Goal: Communication & Community: Answer question/provide support

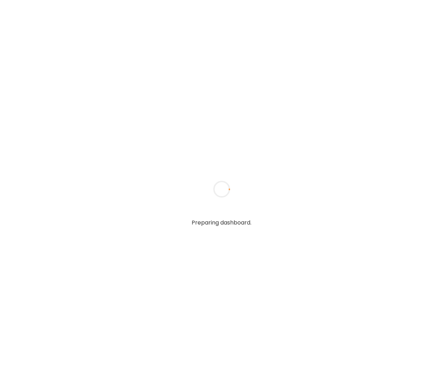
type textarea "**********"
type input "**********"
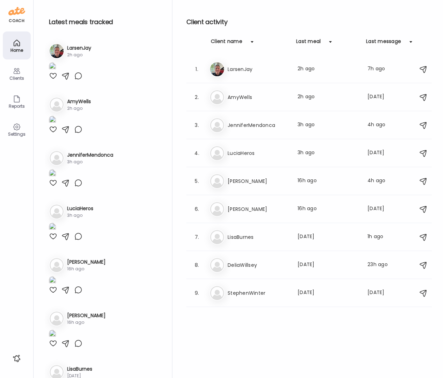
type input "**********"
click at [17, 76] on div "Clients" at bounding box center [16, 78] width 25 height 5
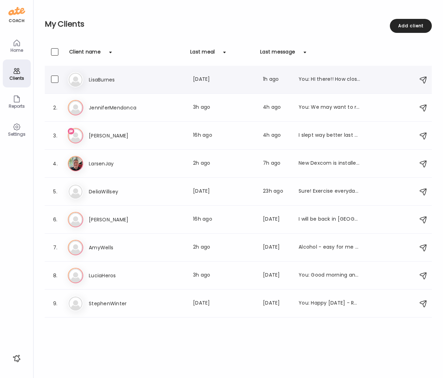
click at [326, 80] on div "You: HI there!! How close is Eagle Colordao - [MEDICAL_DATA] in Eagle has an [P…" at bounding box center [328, 79] width 61 height 8
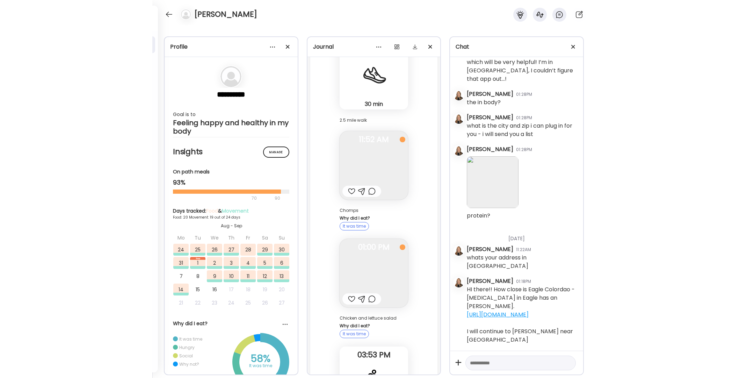
scroll to position [2946, 0]
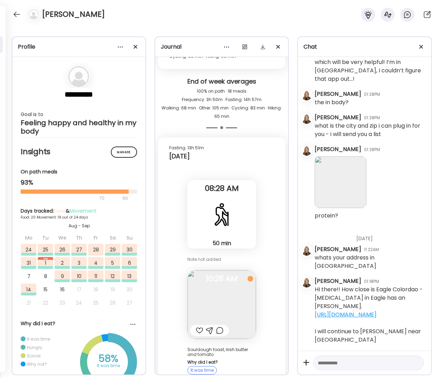
click at [326, 362] on textarea at bounding box center [362, 362] width 89 height 8
type textarea "*"
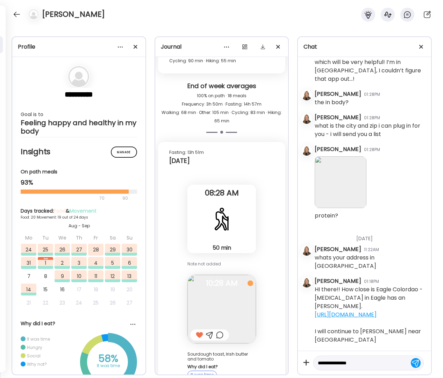
scroll to position [2929, 0]
type textarea "**********"
click at [19, 15] on div at bounding box center [16, 14] width 11 height 11
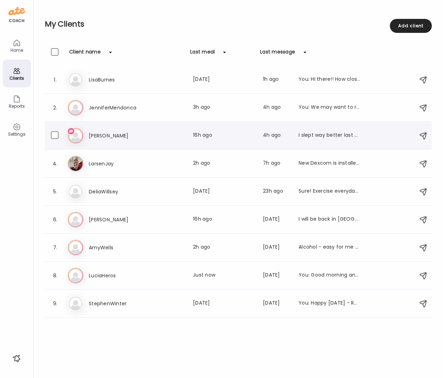
click at [114, 131] on div "Ma [PERSON_NAME] Last meal: 16h ago Last message: 4h ago I slept way better las…" at bounding box center [239, 135] width 343 height 15
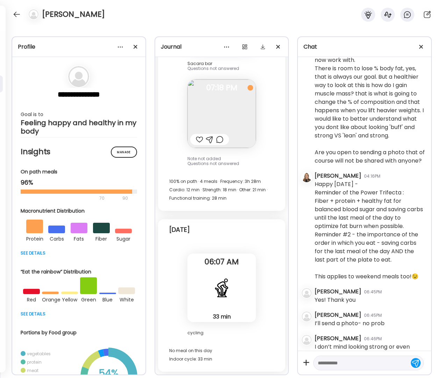
scroll to position [17986, 0]
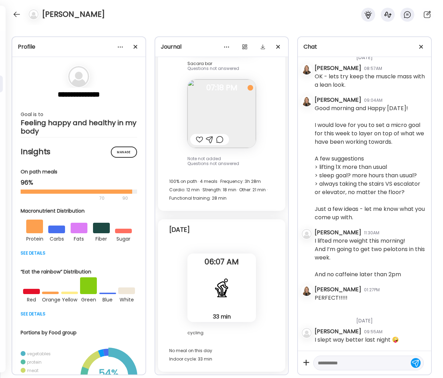
click at [341, 366] on div at bounding box center [368, 362] width 110 height 15
click at [342, 366] on textarea at bounding box center [362, 362] width 89 height 8
drag, startPoint x: 403, startPoint y: 363, endPoint x: 343, endPoint y: 363, distance: 59.4
click at [343, 363] on textarea "**********" at bounding box center [362, 362] width 89 height 8
type textarea "**********"
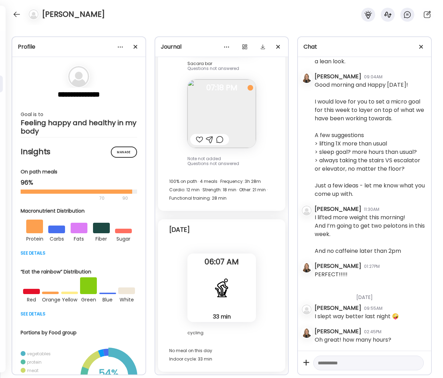
scroll to position [18010, 0]
drag, startPoint x: 194, startPoint y: 139, endPoint x: 202, endPoint y: 137, distance: 8.5
click at [196, 140] on div at bounding box center [199, 139] width 7 height 8
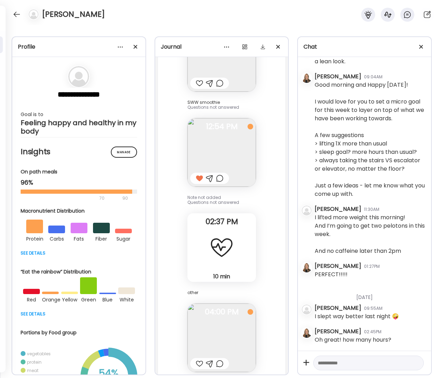
scroll to position [10934, 0]
click at [17, 14] on div at bounding box center [16, 14] width 11 height 11
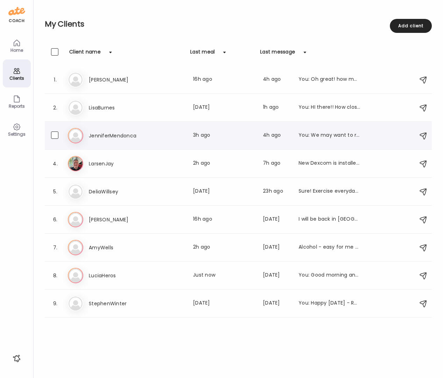
click at [106, 135] on h3 "JenniferMendonca" at bounding box center [119, 135] width 61 height 8
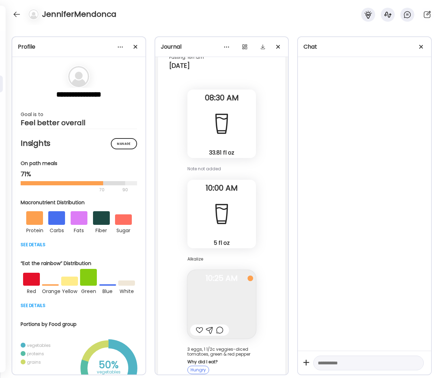
scroll to position [817, 0]
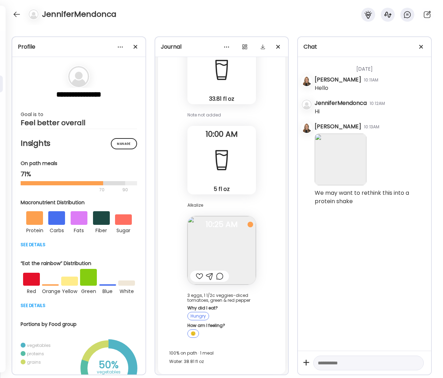
click at [196, 274] on div at bounding box center [199, 276] width 7 height 8
click at [208, 275] on div at bounding box center [209, 276] width 7 height 8
click at [328, 364] on textarea at bounding box center [362, 363] width 89 height 8
type textarea "*******"
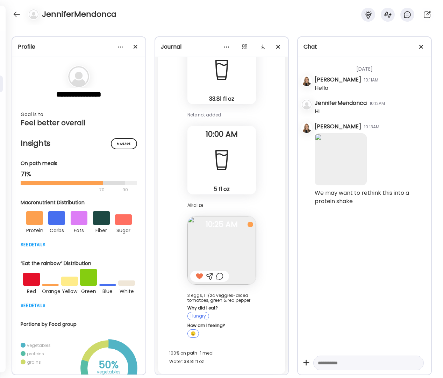
scroll to position [0, 0]
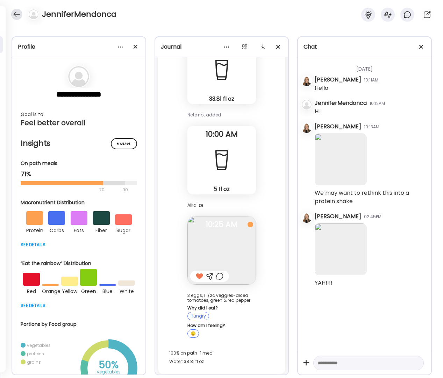
click at [16, 14] on div at bounding box center [16, 14] width 11 height 11
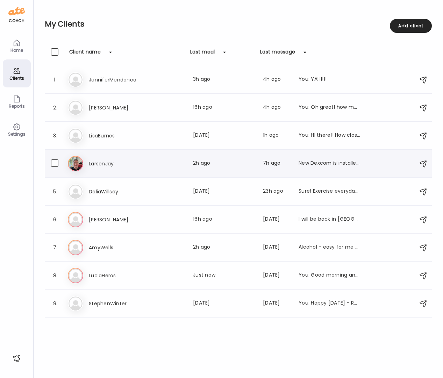
click at [105, 168] on div "La LarsenJay Last meal: 2h ago Last message: 7h ago New Dexcom is installed. Ba…" at bounding box center [239, 163] width 343 height 15
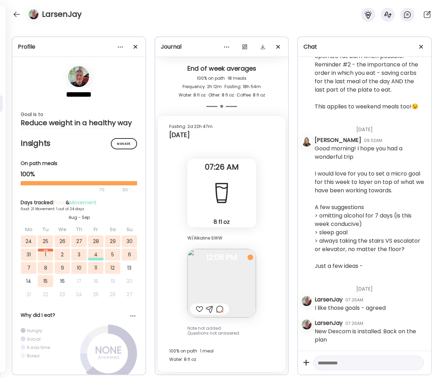
scroll to position [22387, 0]
click at [219, 272] on img at bounding box center [221, 282] width 68 height 68
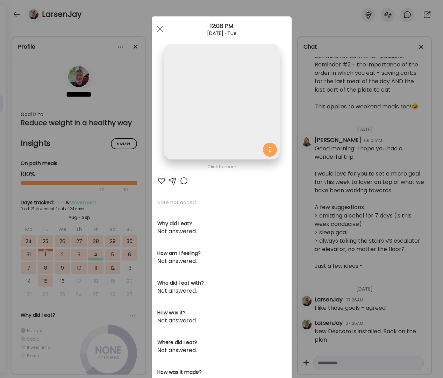
scroll to position [1, 0]
click at [223, 123] on img at bounding box center [222, 101] width 116 height 116
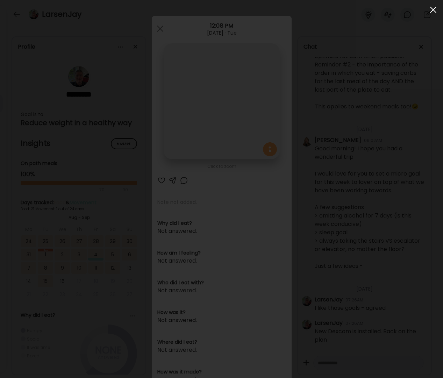
click at [433, 10] on span at bounding box center [433, 10] width 6 height 6
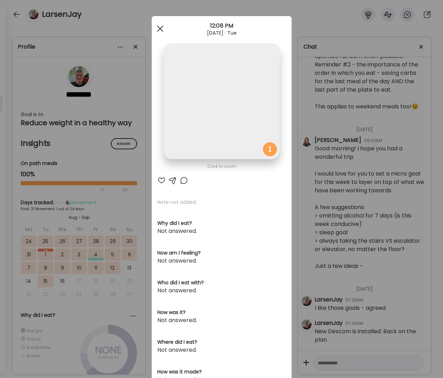
click at [159, 29] on div at bounding box center [160, 29] width 14 height 14
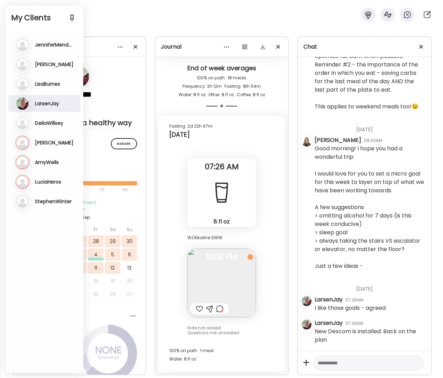
click at [18, 15] on h2 "My Clients" at bounding box center [44, 18] width 66 height 10
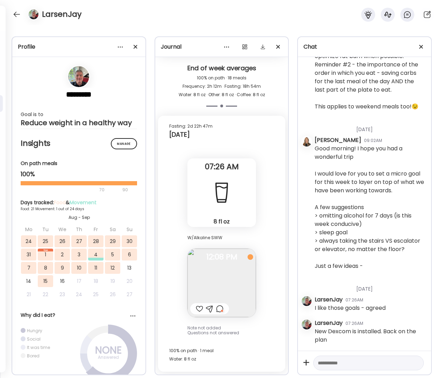
click at [131, 19] on div "LarsenJay" at bounding box center [221, 12] width 443 height 25
click at [18, 14] on div at bounding box center [16, 14] width 11 height 11
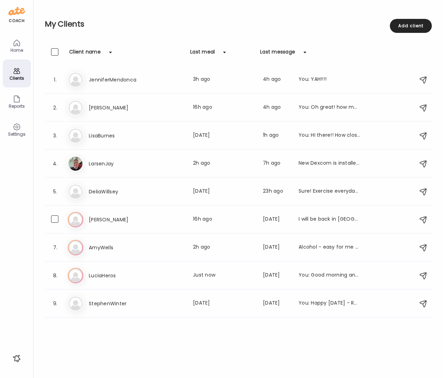
drag, startPoint x: 319, startPoint y: 218, endPoint x: 313, endPoint y: 210, distance: 10.2
click at [320, 217] on div "I will be back in [GEOGRAPHIC_DATA] [DATE] afternoon thankfully" at bounding box center [328, 219] width 61 height 8
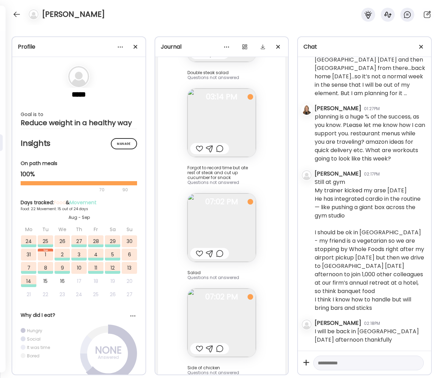
scroll to position [4679, 0]
click at [196, 344] on div at bounding box center [199, 348] width 7 height 8
click at [196, 249] on div at bounding box center [199, 253] width 7 height 8
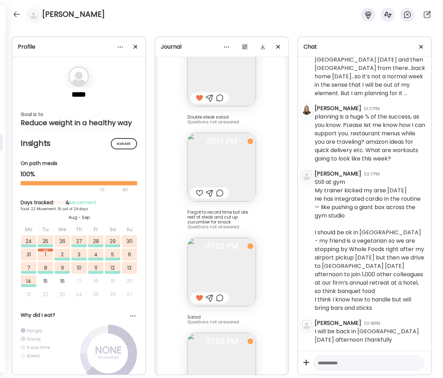
scroll to position [22751, 0]
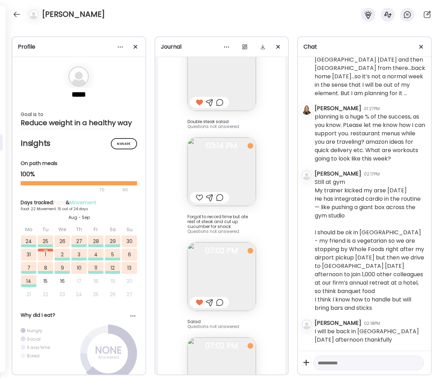
click at [196, 193] on div at bounding box center [199, 197] width 7 height 8
click at [18, 14] on div at bounding box center [16, 14] width 11 height 11
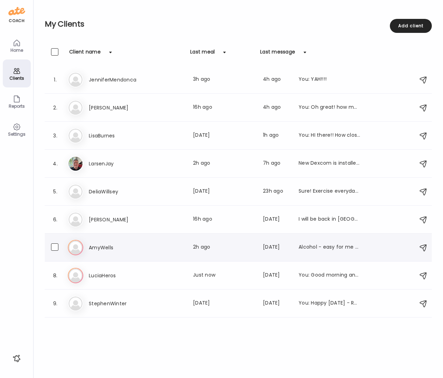
click at [111, 250] on h3 "AmyWells" at bounding box center [119, 247] width 61 height 8
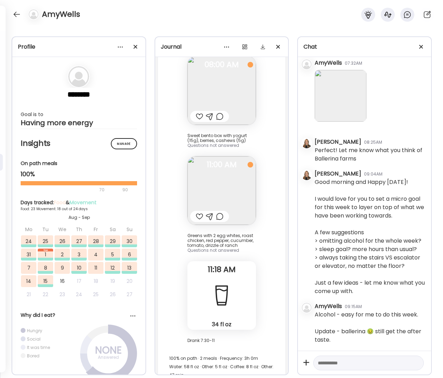
scroll to position [37978, 0]
click at [16, 13] on div at bounding box center [16, 14] width 11 height 11
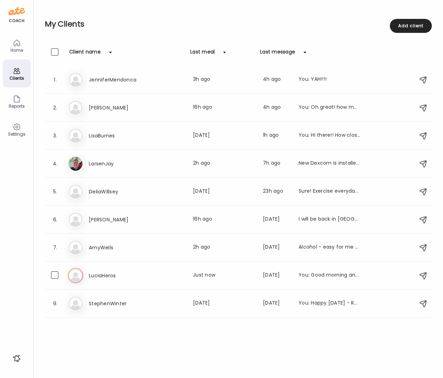
click at [109, 278] on h3 "LuciaHeros" at bounding box center [119, 275] width 61 height 8
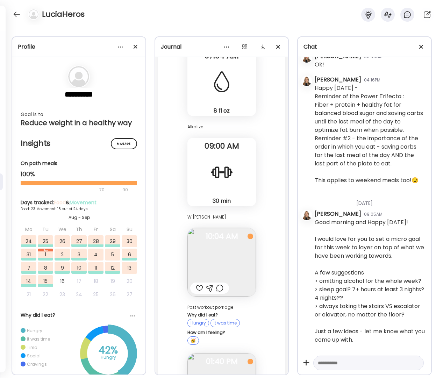
scroll to position [8182, 0]
click at [196, 284] on div at bounding box center [199, 288] width 7 height 8
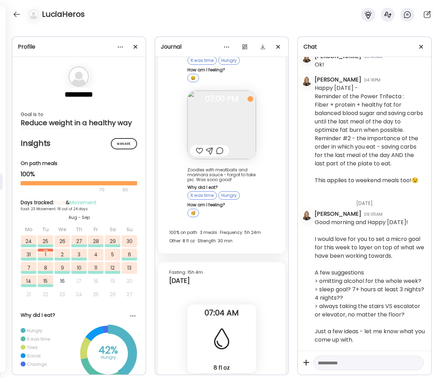
scroll to position [39620, 0]
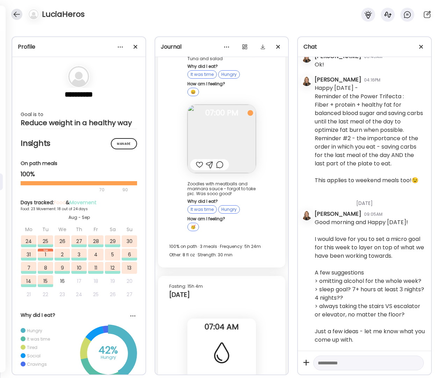
click at [17, 16] on div at bounding box center [16, 14] width 11 height 11
